Goal: Transaction & Acquisition: Purchase product/service

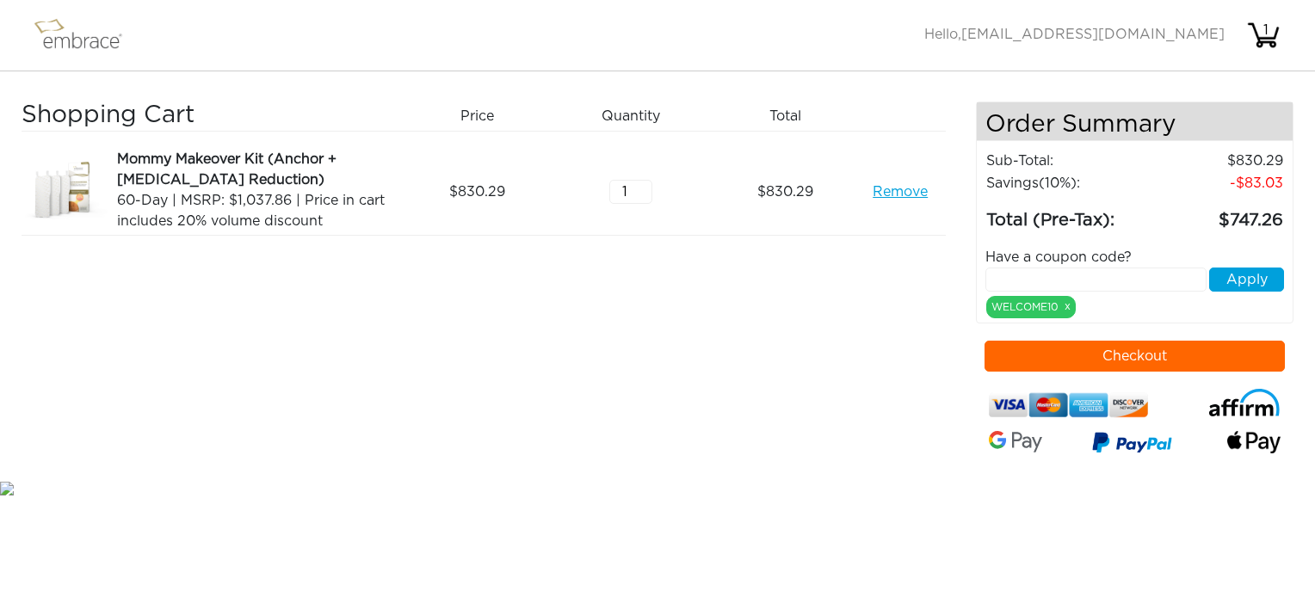
click at [1095, 281] on input "text" at bounding box center [1096, 280] width 221 height 24
click at [875, 357] on div "Shopping Cart Price Quantity Qty Total Mommy Makeover Kit (Anchor + [MEDICAL_DA…" at bounding box center [499, 290] width 955 height 376
drag, startPoint x: 1026, startPoint y: 272, endPoint x: 991, endPoint y: 275, distance: 35.5
click at [991, 275] on input "15" at bounding box center [1096, 280] width 221 height 24
paste input "OFFCART"
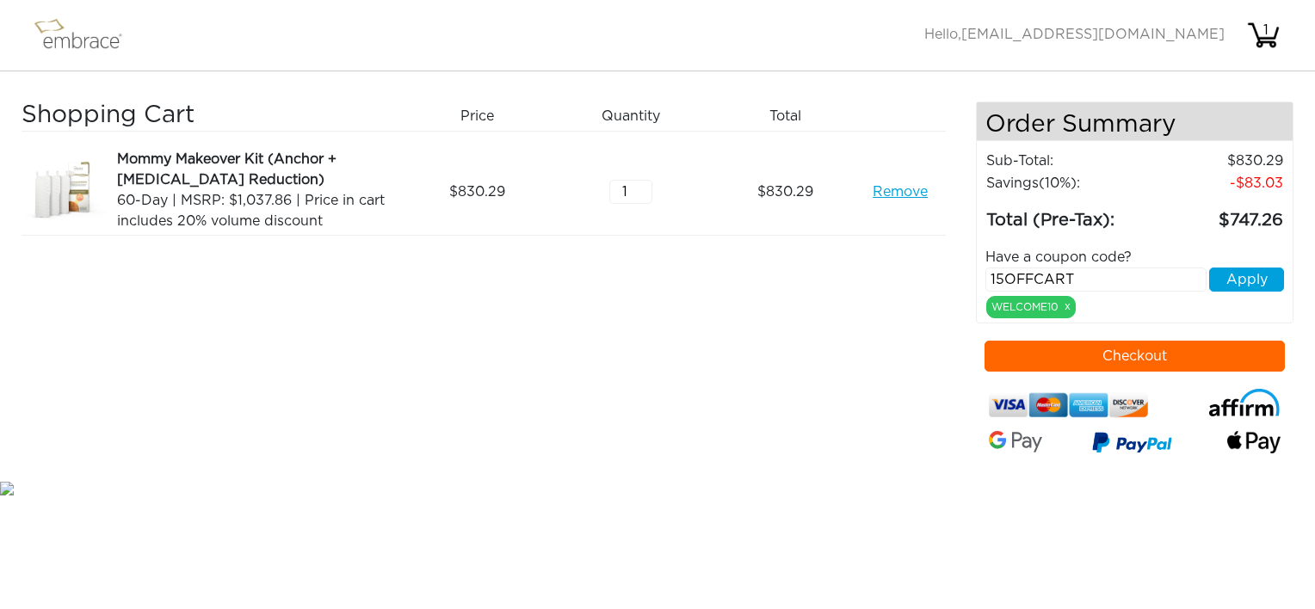
type input "15OFFCART"
click at [1235, 275] on button "Apply" at bounding box center [1247, 280] width 75 height 24
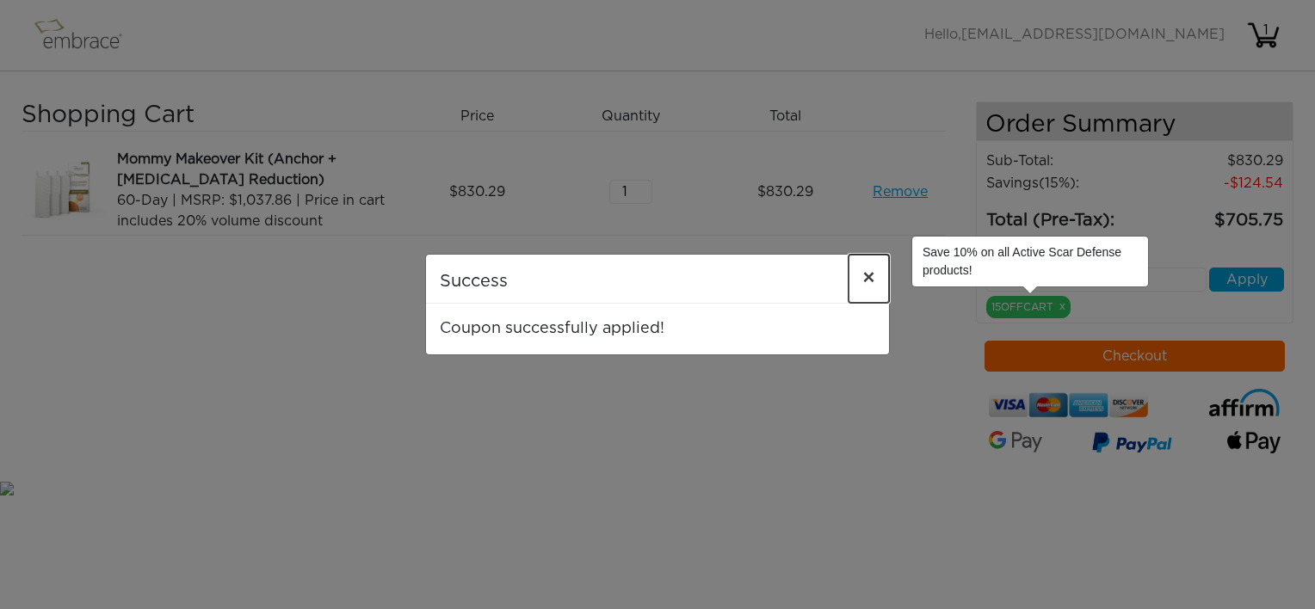
click at [864, 282] on span "×" at bounding box center [869, 279] width 13 height 21
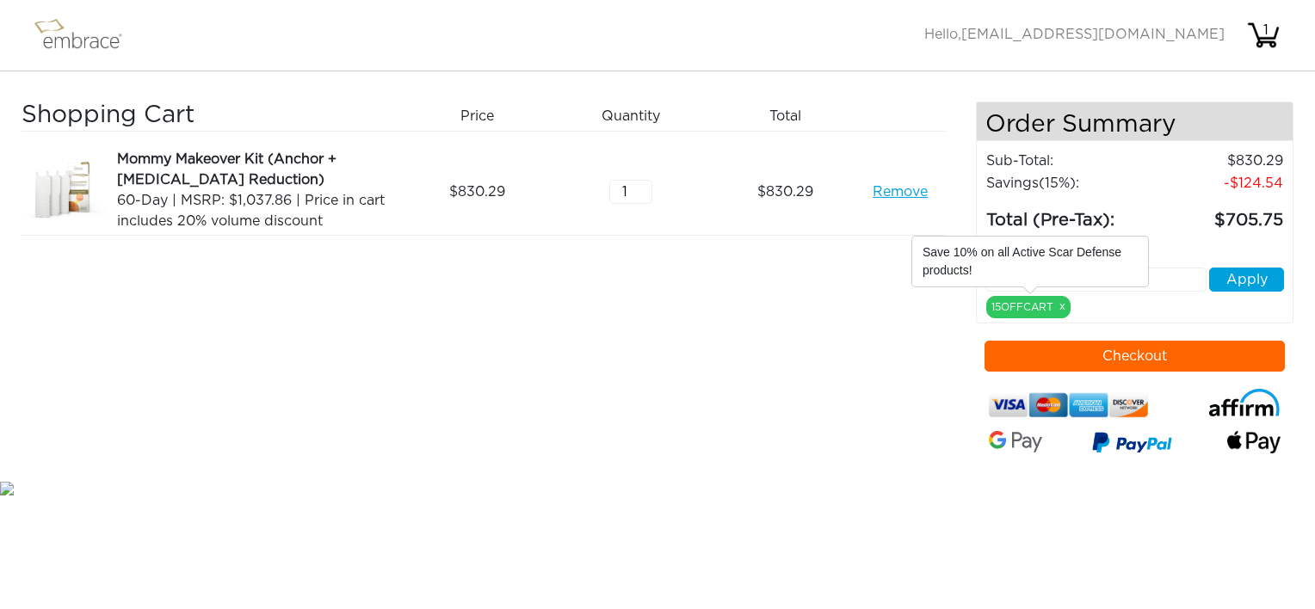
click at [1114, 306] on div "Have a coupon code? Apply 15OFFCART x" at bounding box center [1135, 276] width 325 height 84
click at [1130, 217] on td "Total (Pre-Tax):" at bounding box center [1068, 215] width 164 height 40
click at [845, 313] on div "Shopping Cart Price Quantity Qty Total Mommy Makeover Kit (Anchor + [MEDICAL_DA…" at bounding box center [499, 290] width 955 height 376
click at [874, 227] on div "Remove" at bounding box center [907, 192] width 77 height 86
click at [1165, 270] on input "text" at bounding box center [1096, 280] width 221 height 24
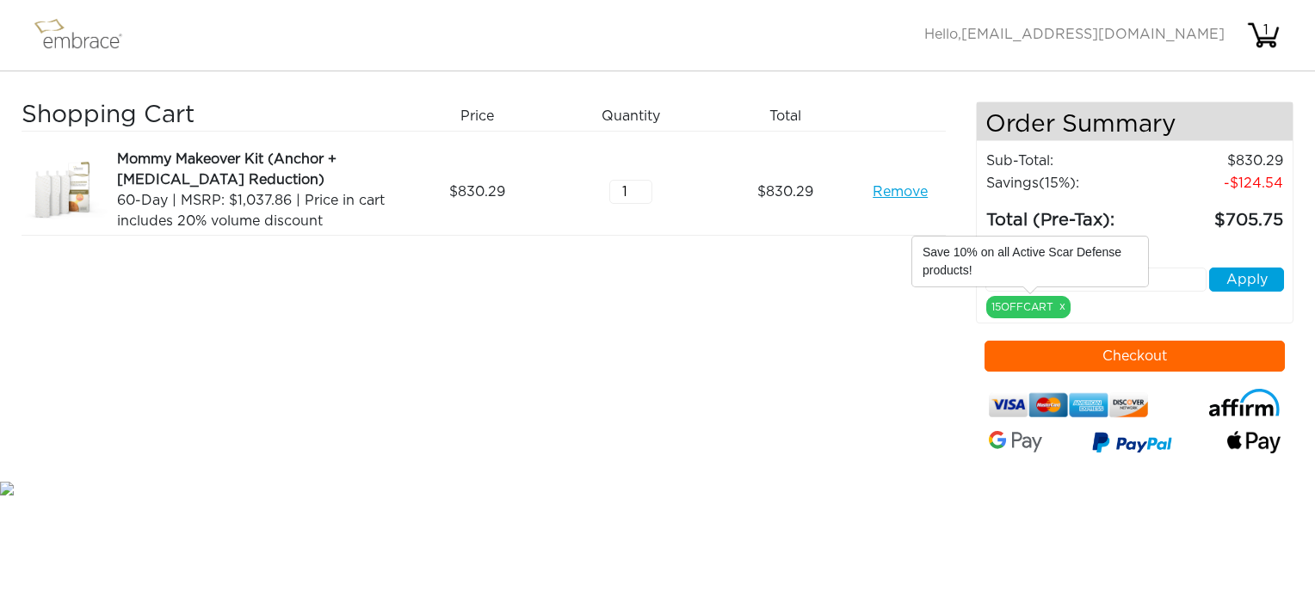
click at [1161, 274] on input "text" at bounding box center [1096, 280] width 221 height 24
click at [1081, 358] on button "Checkout" at bounding box center [1135, 356] width 301 height 31
click at [1194, 277] on input "text" at bounding box center [1096, 280] width 221 height 24
click at [999, 303] on div "15OFFCART x" at bounding box center [1029, 307] width 84 height 22
click at [1060, 301] on link "x" at bounding box center [1063, 306] width 6 height 15
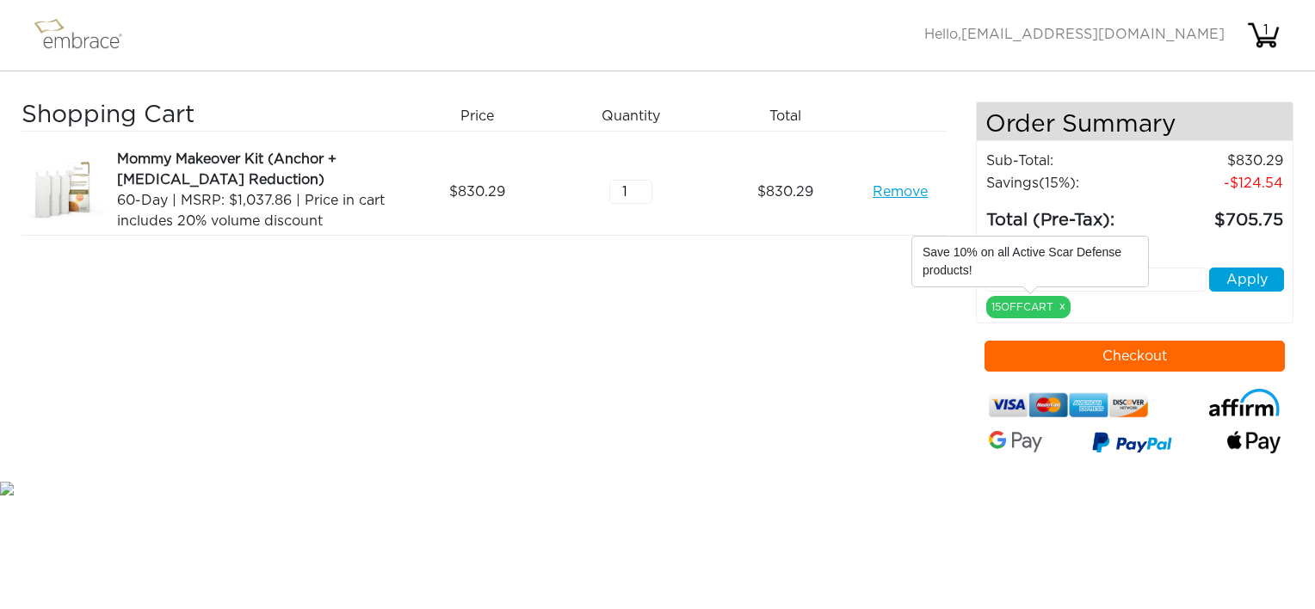
click at [820, 313] on div "Shopping Cart Price Quantity Qty Total Mommy Makeover Kit (Anchor + [MEDICAL_DA…" at bounding box center [499, 290] width 955 height 376
click at [899, 191] on link "Remove" at bounding box center [900, 192] width 55 height 21
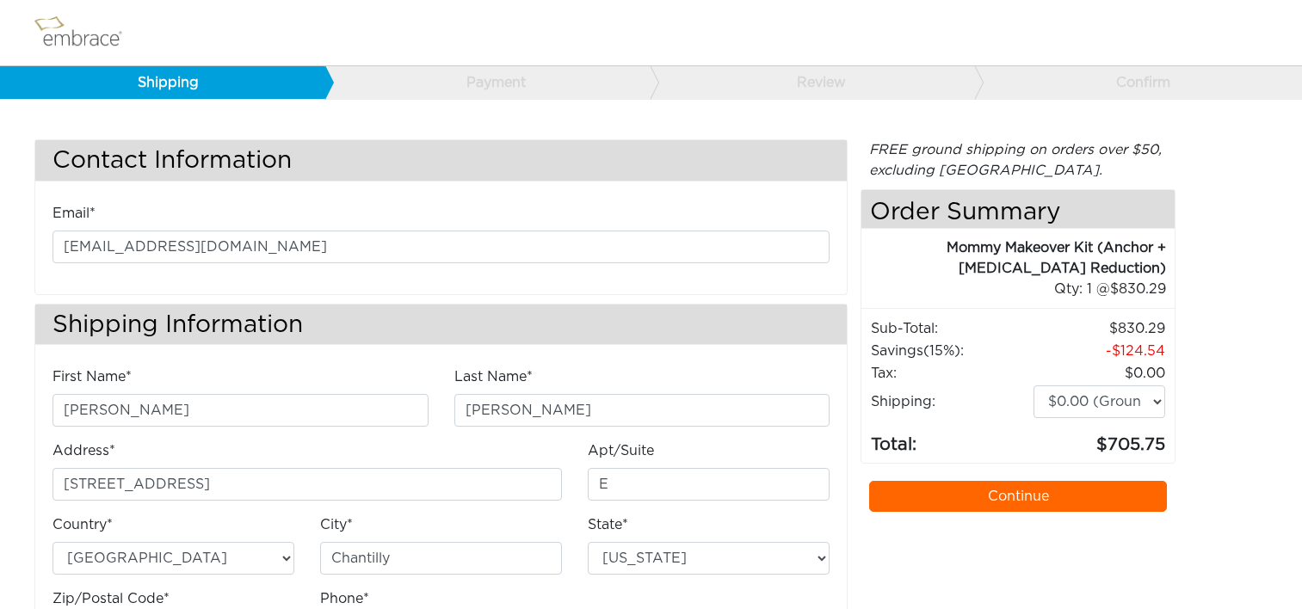
select select "VA"
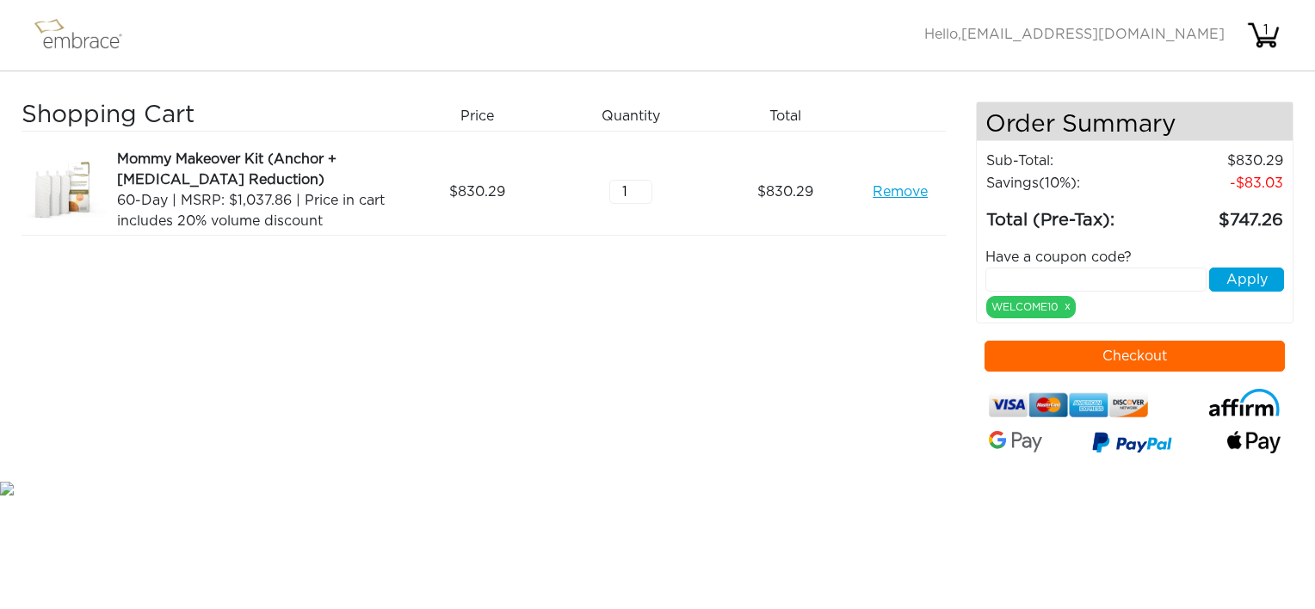
click at [879, 382] on div "Shopping Cart Price Quantity Qty Total Mommy Makeover Kit (Anchor + [MEDICAL_DA…" at bounding box center [499, 290] width 955 height 376
click at [993, 275] on input "text" at bounding box center [1096, 280] width 221 height 24
paste input "STACKANDSAVE"
type input "STACKANDSAVE"
click at [1253, 272] on button "Apply" at bounding box center [1247, 280] width 75 height 24
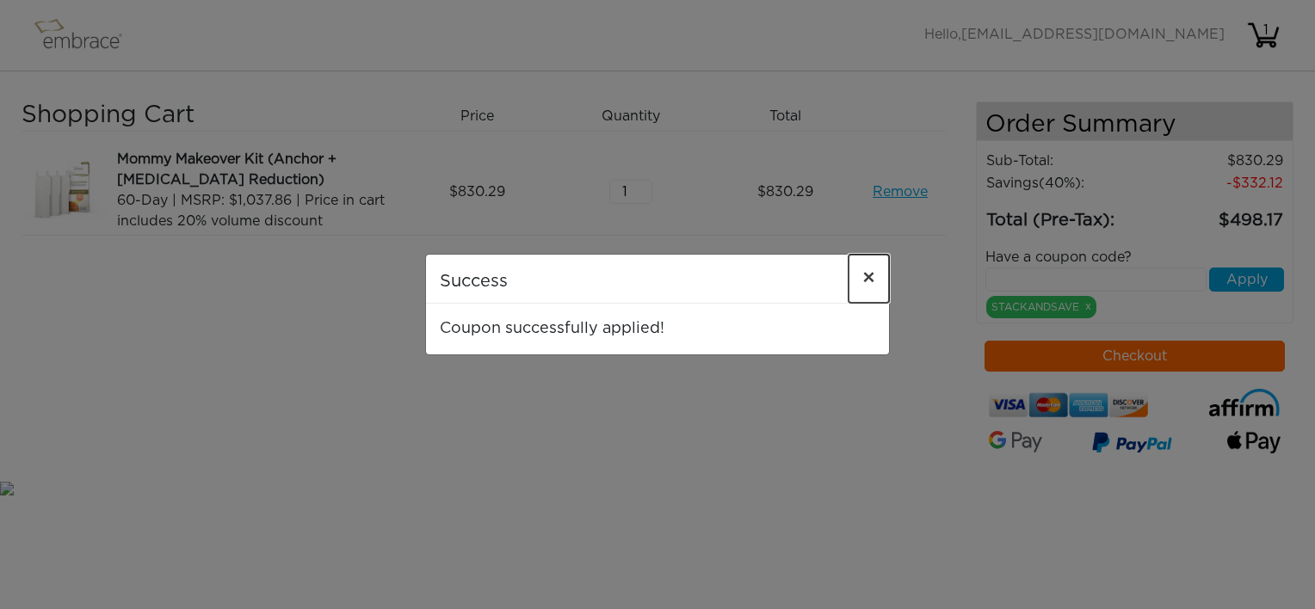
click at [875, 283] on span "×" at bounding box center [869, 279] width 13 height 21
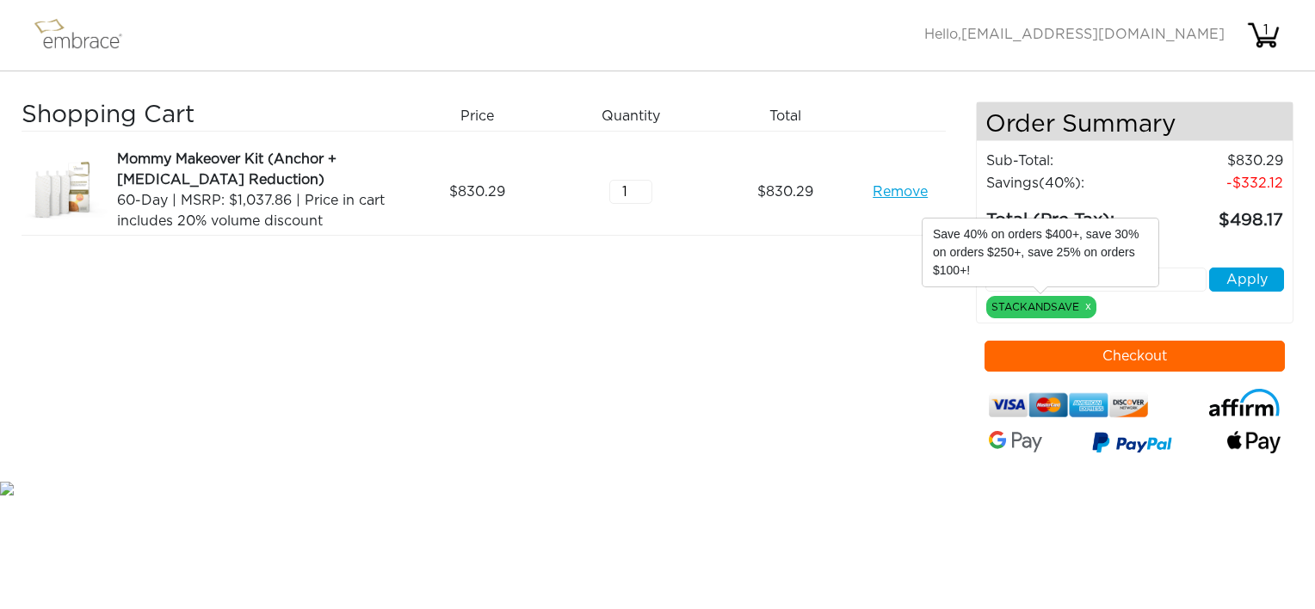
drag, startPoint x: 1086, startPoint y: 300, endPoint x: 1069, endPoint y: 308, distance: 19.2
click at [1086, 300] on link "x" at bounding box center [1089, 306] width 6 height 15
click at [897, 196] on link "Remove" at bounding box center [900, 192] width 55 height 21
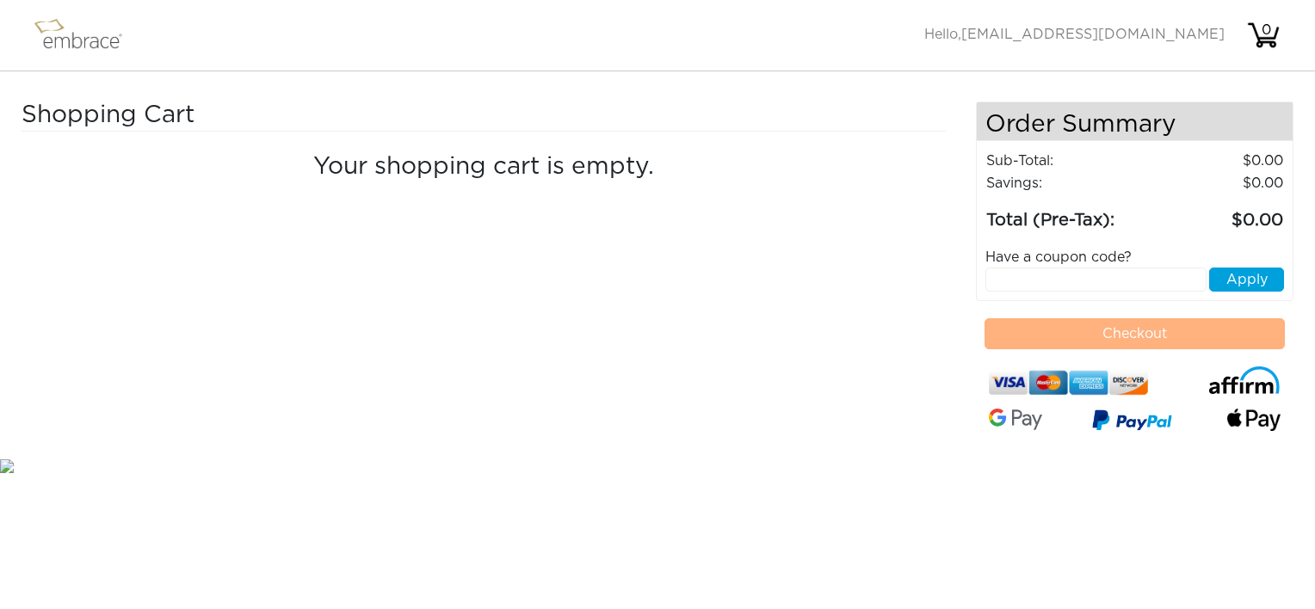
click at [79, 44] on img at bounding box center [86, 35] width 112 height 43
